Goal: Transaction & Acquisition: Obtain resource

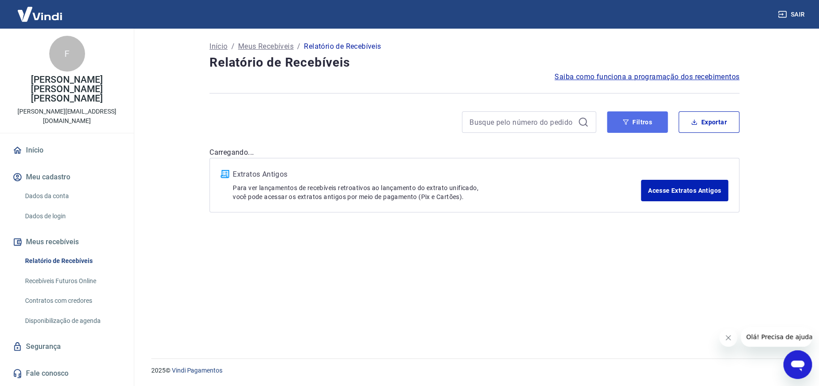
click at [635, 124] on button "Filtros" at bounding box center [636, 121] width 61 height 21
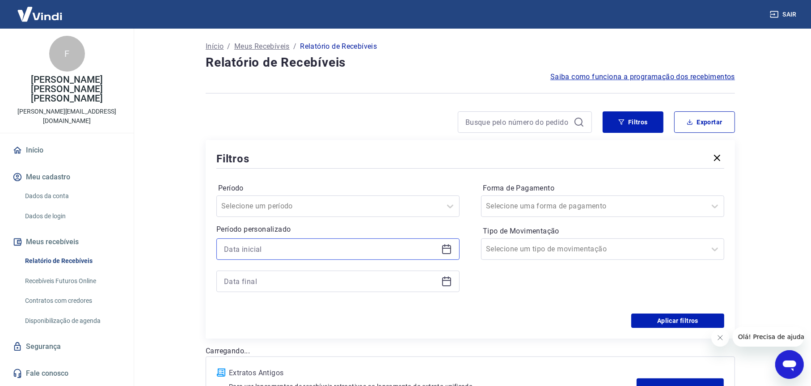
click at [259, 253] on input at bounding box center [331, 248] width 214 height 13
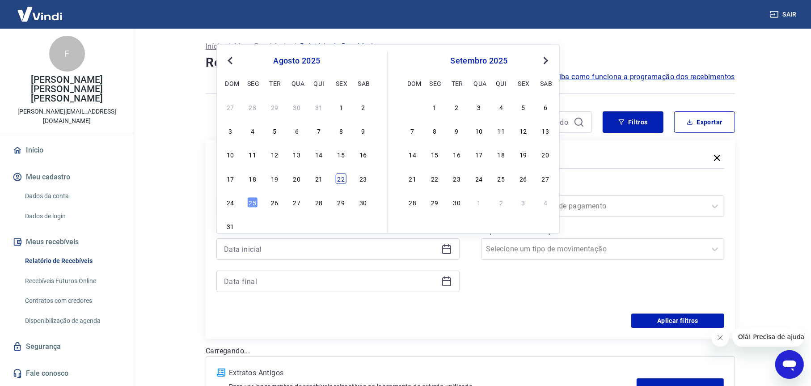
click at [339, 178] on div "22" at bounding box center [341, 178] width 11 height 11
type input "22/08/2025"
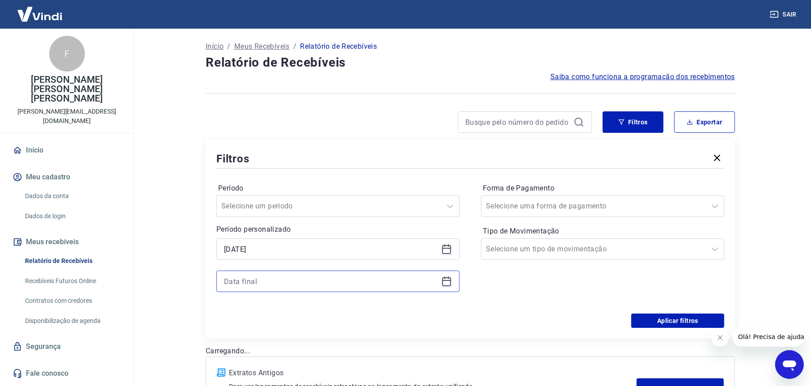
click at [253, 276] on input at bounding box center [331, 281] width 214 height 13
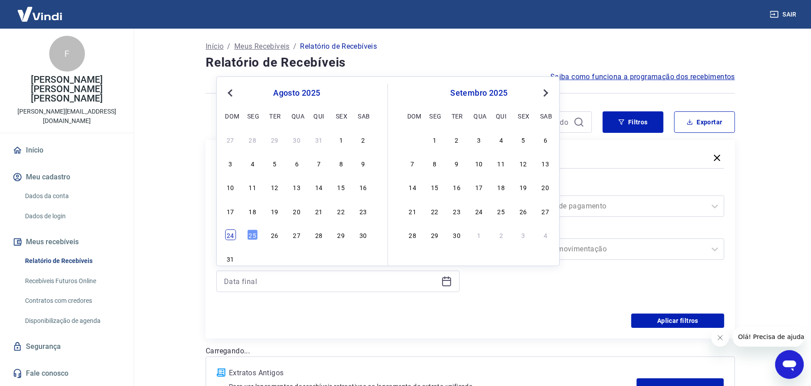
click at [232, 232] on div "24" at bounding box center [230, 234] width 11 height 11
type input "24/08/2025"
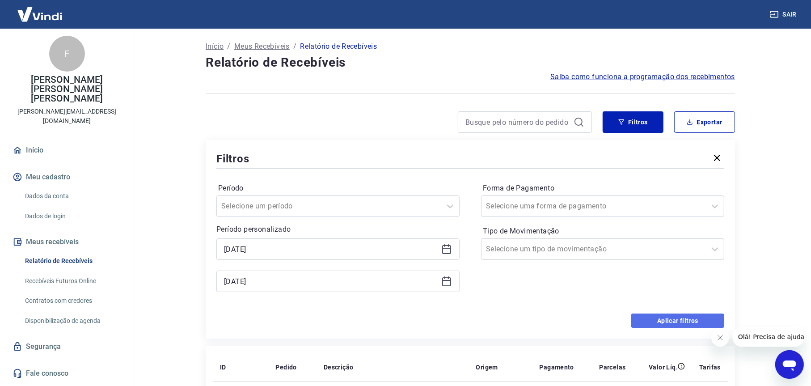
drag, startPoint x: 650, startPoint y: 319, endPoint x: 1, endPoint y: 13, distance: 717.3
click at [650, 319] on button "Aplicar filtros" at bounding box center [678, 321] width 93 height 14
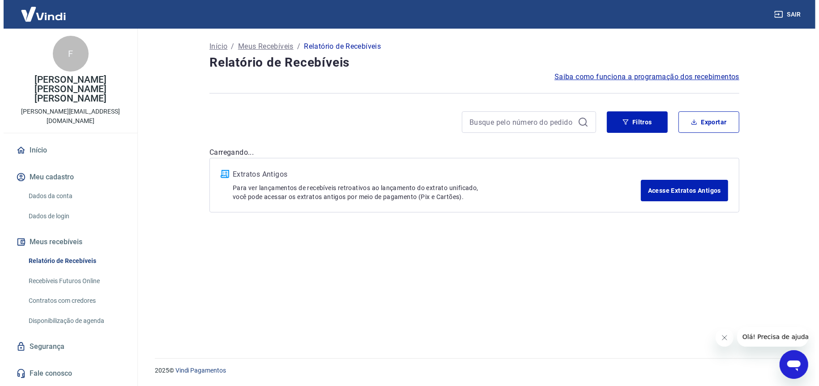
drag, startPoint x: 716, startPoint y: 341, endPoint x: 1425, endPoint y: 662, distance: 778.5
click at [716, 341] on button "Fechar mensagem da empresa" at bounding box center [724, 337] width 18 height 18
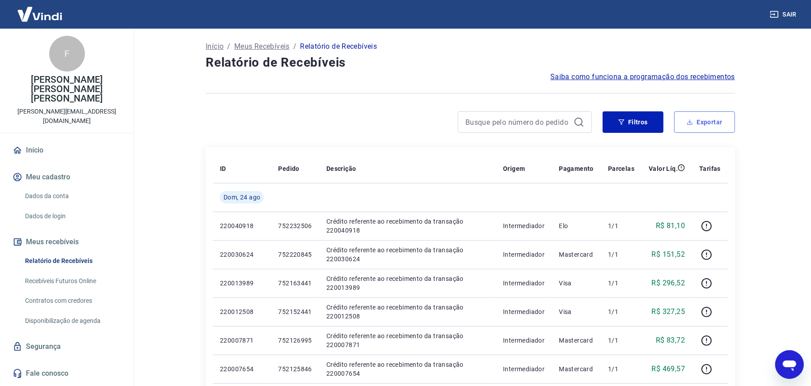
click at [706, 125] on button "Exportar" at bounding box center [704, 121] width 61 height 21
type input "22/08/2025"
type input "24/08/2025"
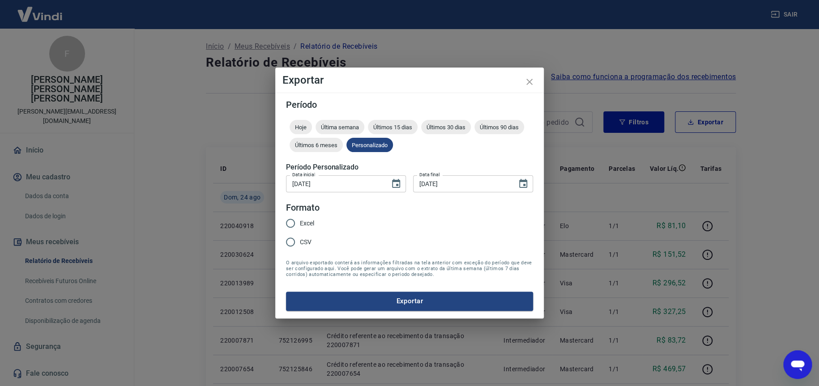
click at [305, 221] on span "Excel" at bounding box center [307, 223] width 14 height 9
click at [300, 221] on input "Excel" at bounding box center [290, 223] width 19 height 19
radio input "true"
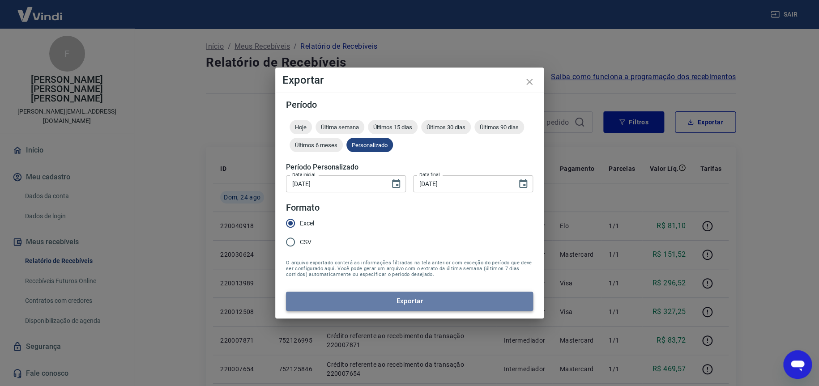
click at [388, 301] on button "Exportar" at bounding box center [409, 301] width 247 height 19
